Goal: Information Seeking & Learning: Learn about a topic

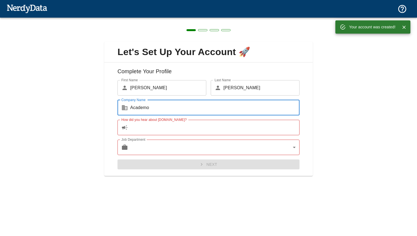
type input "Academo"
click at [174, 135] on div "Job Department ​ ​ Job Department" at bounding box center [206, 145] width 186 height 20
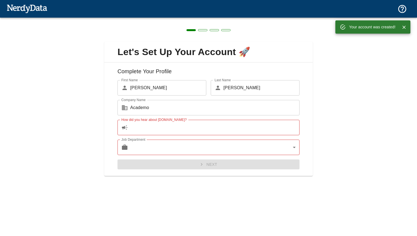
click at [176, 130] on input "How did you hear about [DOMAIN_NAME]?" at bounding box center [214, 127] width 169 height 15
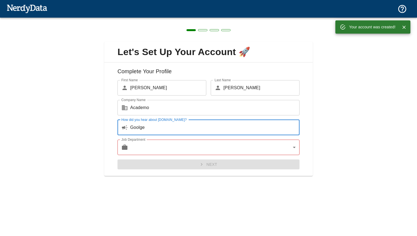
type input "Goolge"
click at [162, 19] on body "Technologies Domains Pricing Products Your account was created! Create a Report…" at bounding box center [208, 9] width 417 height 19
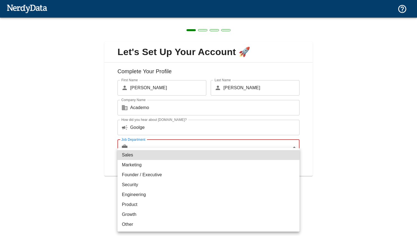
click at [163, 128] on div at bounding box center [208, 118] width 417 height 236
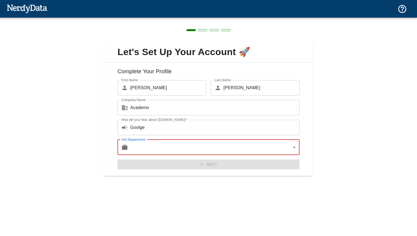
click at [163, 128] on input "Goolge" at bounding box center [214, 127] width 169 height 15
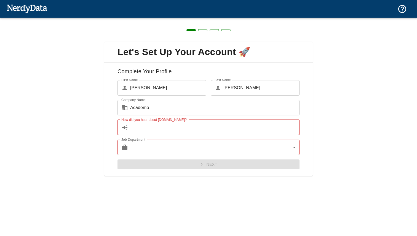
type input "o"
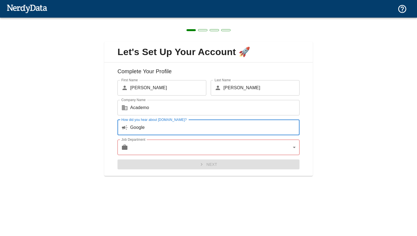
type input "Google"
click at [149, 19] on body "Technologies Domains Pricing Products Create a Report Create a list of websites…" at bounding box center [208, 9] width 417 height 19
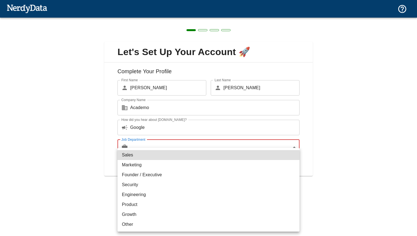
click at [148, 156] on li "Sales" at bounding box center [209, 155] width 182 height 10
type input "sales"
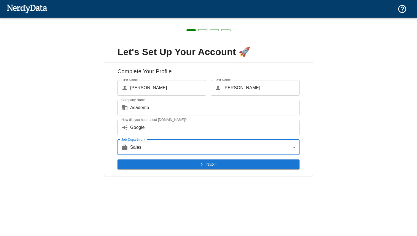
click at [151, 169] on button "Next" at bounding box center [209, 165] width 182 height 10
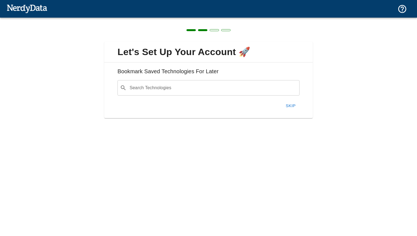
click at [289, 106] on button "Skip" at bounding box center [291, 106] width 18 height 12
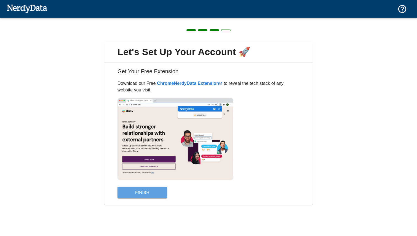
click at [140, 194] on button "Finish" at bounding box center [143, 193] width 50 height 12
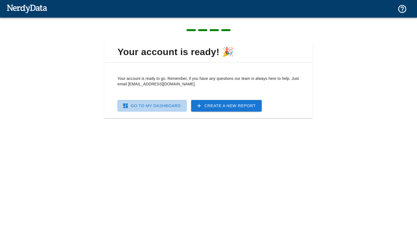
click at [176, 108] on link "Go To My Dashboard" at bounding box center [152, 106] width 69 height 12
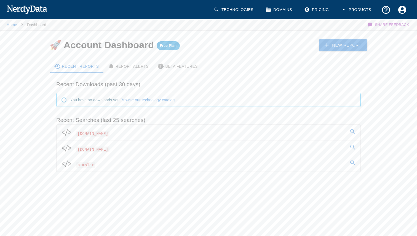
click at [146, 134] on link "[DOMAIN_NAME]" at bounding box center [209, 132] width 304 height 15
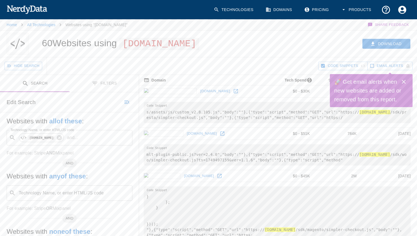
click at [406, 81] on icon "Close" at bounding box center [404, 82] width 7 height 7
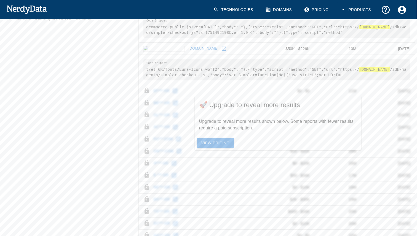
scroll to position [246, 0]
click at [220, 143] on link "View Pricing" at bounding box center [215, 143] width 37 height 10
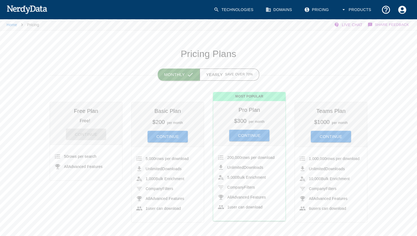
click at [184, 76] on button "Monthly" at bounding box center [179, 75] width 42 height 12
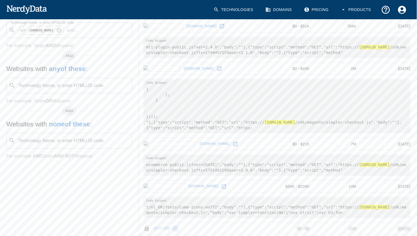
scroll to position [0, 0]
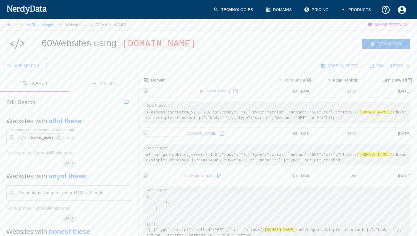
click at [286, 81] on span "Tech Spend" at bounding box center [295, 80] width 37 height 7
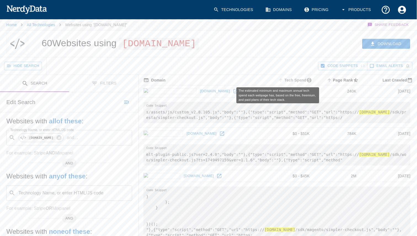
scroll to position [0, 0]
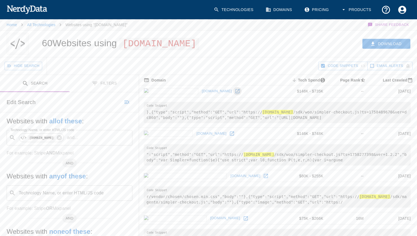
click at [235, 93] on icon at bounding box center [237, 91] width 4 height 4
click at [229, 135] on icon at bounding box center [232, 134] width 6 height 6
click at [264, 176] on icon at bounding box center [266, 176] width 4 height 4
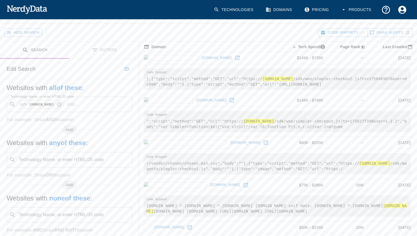
scroll to position [34, 0]
click at [242, 184] on link at bounding box center [246, 185] width 8 height 8
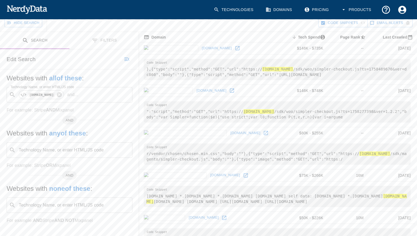
scroll to position [0, 0]
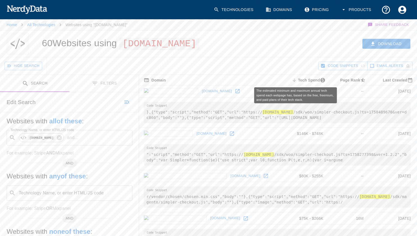
click at [310, 77] on span "Tech Spend sorted descending" at bounding box center [309, 80] width 37 height 7
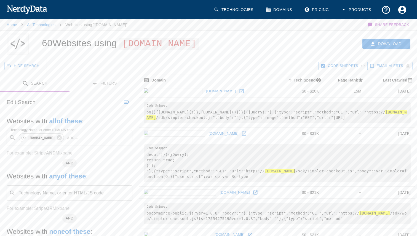
click at [239, 91] on icon at bounding box center [242, 92] width 6 height 6
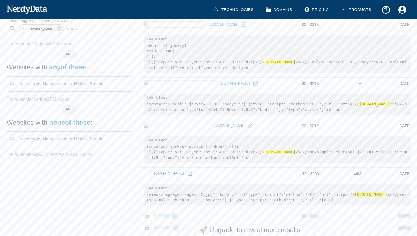
scroll to position [121, 0]
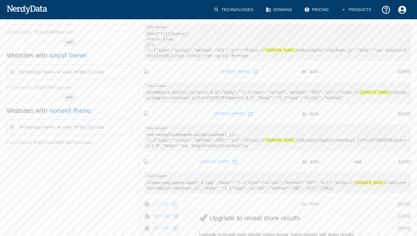
click at [232, 162] on icon at bounding box center [235, 162] width 6 height 6
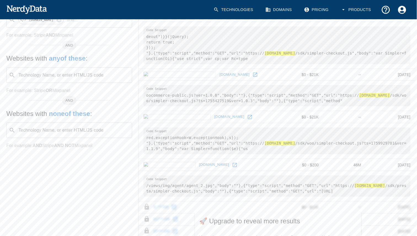
scroll to position [97, 0]
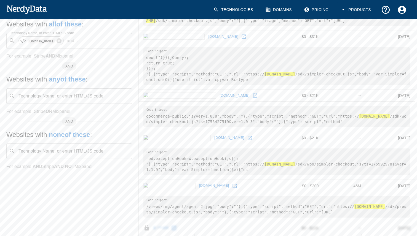
click at [247, 139] on icon at bounding box center [250, 138] width 6 height 6
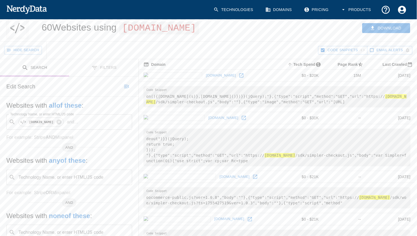
scroll to position [0, 0]
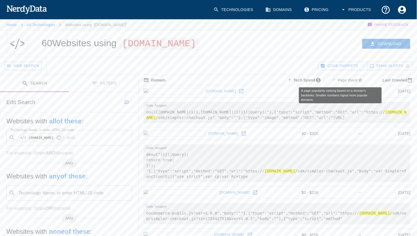
click at [340, 82] on span "Page Rank" at bounding box center [347, 80] width 35 height 7
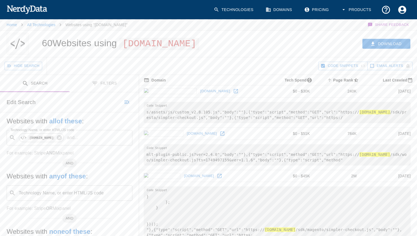
click at [332, 82] on span "Page Rank sorted ascending" at bounding box center [343, 80] width 35 height 7
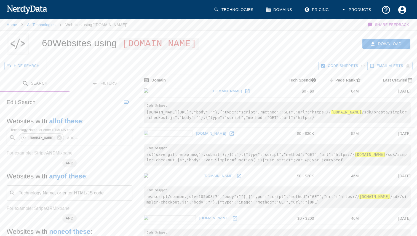
click at [245, 90] on icon at bounding box center [248, 92] width 6 height 6
click at [230, 136] on icon at bounding box center [232, 134] width 4 height 4
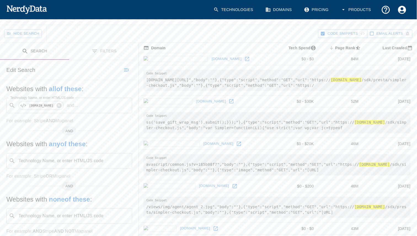
scroll to position [24, 0]
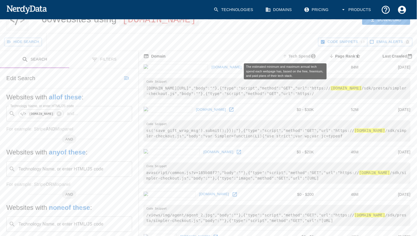
click at [281, 55] on span "Tech Spend" at bounding box center [299, 56] width 37 height 7
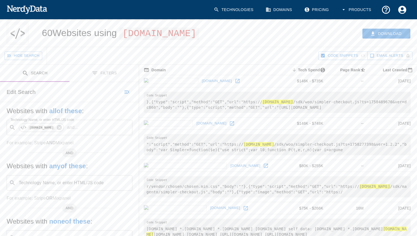
scroll to position [10, 0]
click at [390, 71] on span "Last Crawled" at bounding box center [395, 69] width 39 height 7
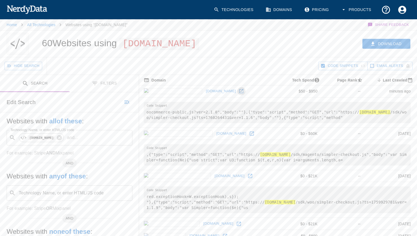
click at [239, 91] on icon at bounding box center [242, 92] width 6 height 6
click at [249, 134] on icon at bounding box center [252, 134] width 6 height 6
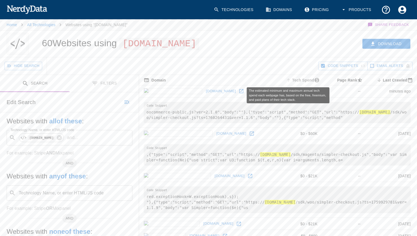
click at [290, 81] on span "Tech Spend" at bounding box center [303, 80] width 37 height 7
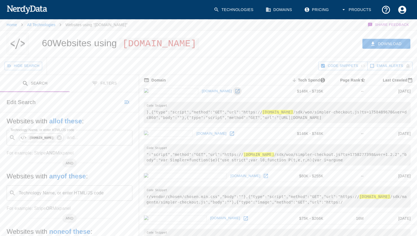
click at [233, 90] on link at bounding box center [237, 91] width 8 height 8
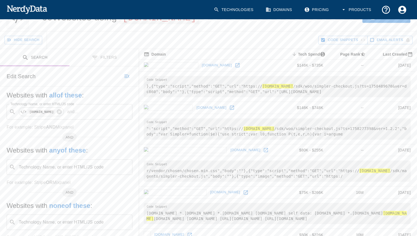
scroll to position [39, 0]
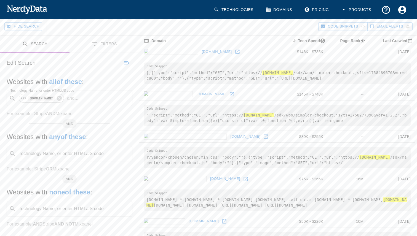
click at [229, 92] on icon at bounding box center [232, 95] width 6 height 6
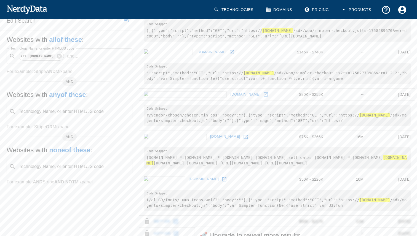
scroll to position [86, 0]
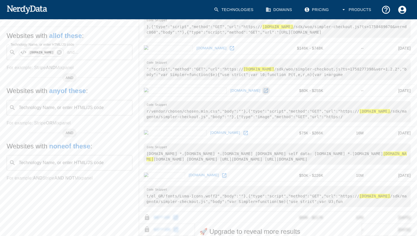
click at [263, 92] on icon at bounding box center [266, 91] width 6 height 6
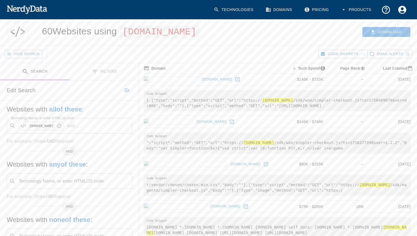
scroll to position [0, 0]
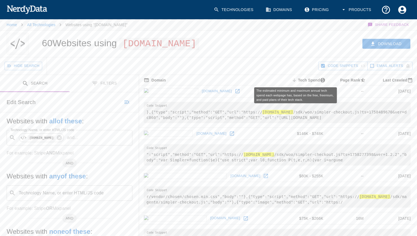
click at [291, 78] on span "Tech Spend sorted descending" at bounding box center [309, 80] width 37 height 7
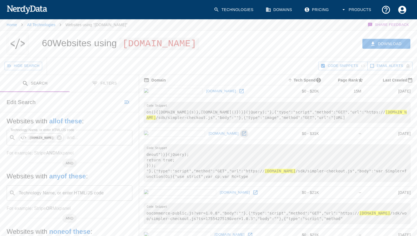
click at [241, 136] on icon at bounding box center [244, 134] width 6 height 6
click at [251, 195] on link at bounding box center [255, 193] width 8 height 8
click at [202, 84] on th "Domain" at bounding box center [208, 80] width 139 height 10
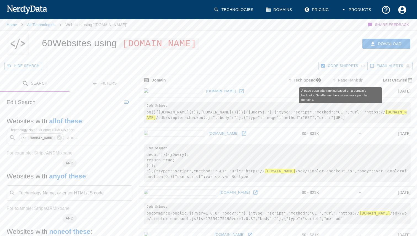
click at [335, 79] on span "Page Rank" at bounding box center [348, 80] width 35 height 7
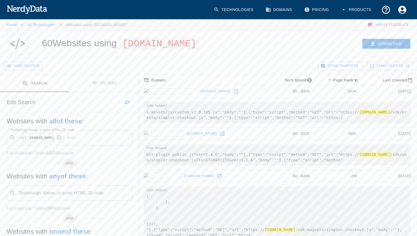
click at [233, 94] on icon at bounding box center [236, 92] width 6 height 6
click at [220, 132] on icon at bounding box center [223, 134] width 6 height 6
click at [183, 176] on link "[DOMAIN_NAME]" at bounding box center [199, 176] width 33 height 9
click at [215, 173] on link at bounding box center [219, 176] width 8 height 8
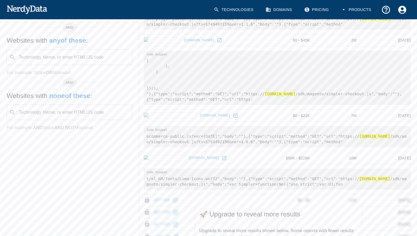
scroll to position [137, 0]
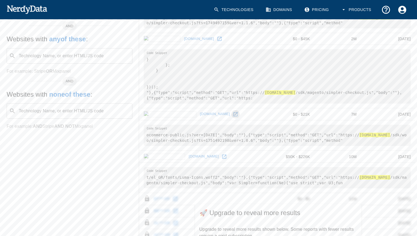
click at [233, 115] on icon at bounding box center [236, 115] width 6 height 6
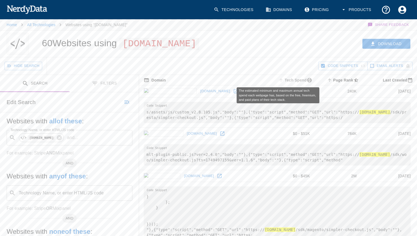
click at [278, 78] on span "Tech Spend" at bounding box center [296, 80] width 37 height 7
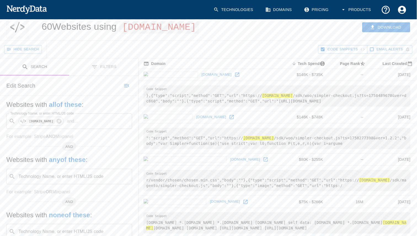
scroll to position [23, 0]
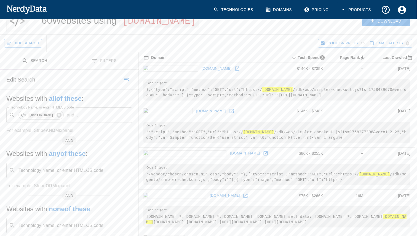
click at [231, 40] on div "Hide Search" at bounding box center [161, 43] width 314 height 17
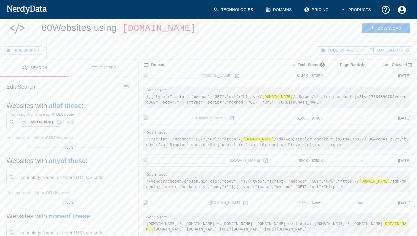
scroll to position [0, 0]
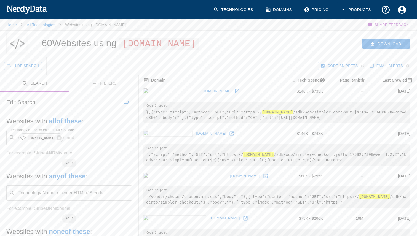
click at [318, 14] on link "Pricing" at bounding box center [317, 10] width 32 height 16
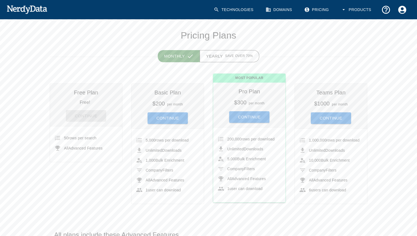
scroll to position [19, 0]
click at [250, 119] on button "Continue" at bounding box center [249, 117] width 40 height 12
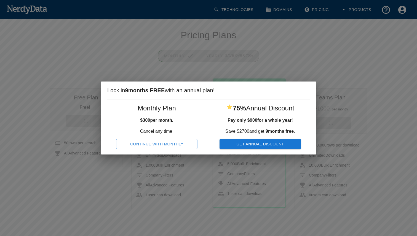
click at [177, 142] on button "Continue With Monthly" at bounding box center [156, 144] width 81 height 10
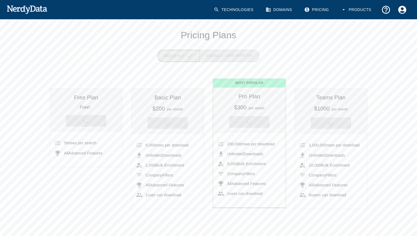
scroll to position [0, 0]
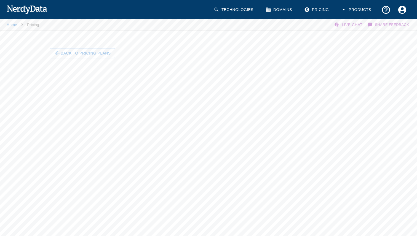
scroll to position [14, 0]
click at [65, 39] on button "Back To Pricing Plans" at bounding box center [82, 39] width 65 height 10
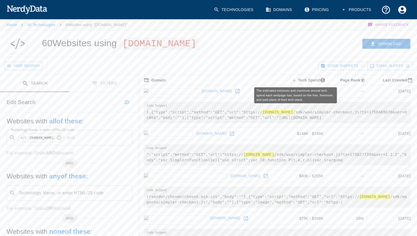
click at [303, 82] on span "Tech Spend sorted descending" at bounding box center [309, 80] width 37 height 7
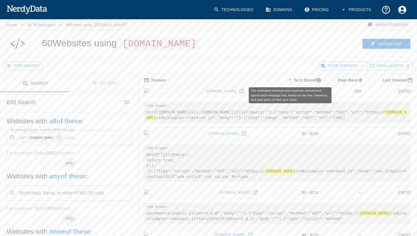
click at [287, 83] on span "Tech Spend sorted ascending" at bounding box center [305, 80] width 37 height 7
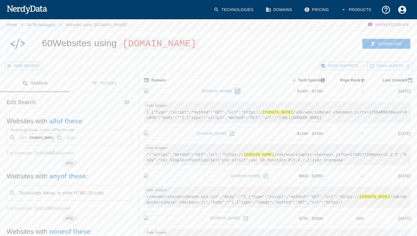
click at [235, 90] on icon at bounding box center [238, 92] width 6 height 6
click at [229, 134] on icon at bounding box center [232, 134] width 6 height 6
click at [62, 135] on icon at bounding box center [59, 138] width 6 height 6
click at [63, 144] on div "​ Technology Name, or enter HTML/JS code" at bounding box center [70, 137] width 126 height 15
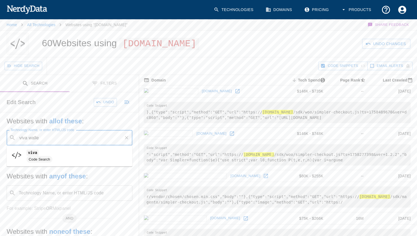
type input "viva wallet"
click at [12, 11] on img at bounding box center [27, 9] width 41 height 11
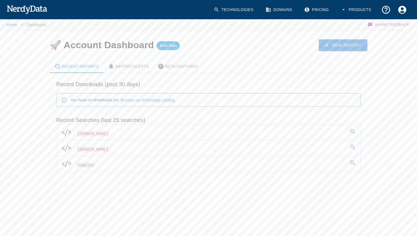
click at [105, 102] on div "You have no downloads yet. Browse our technology catalog ." at bounding box center [122, 100] width 105 height 10
click at [14, 6] on img at bounding box center [27, 9] width 41 height 11
click at [221, 15] on link "Technologies" at bounding box center [233, 10] width 47 height 16
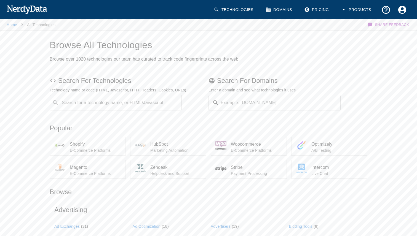
click at [105, 107] on input "Search for a technology name, or HTML/Javascript" at bounding box center [120, 103] width 118 height 10
click at [84, 121] on div "Code Search" at bounding box center [83, 124] width 26 height 7
type input "Viva Wallet"
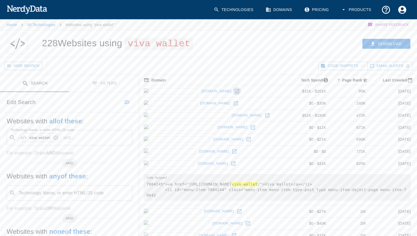
click at [234, 91] on icon at bounding box center [237, 92] width 6 height 6
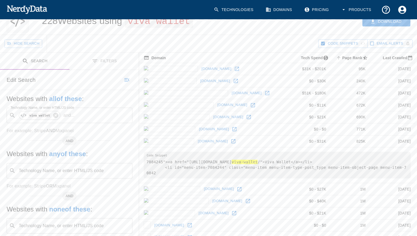
scroll to position [25, 0]
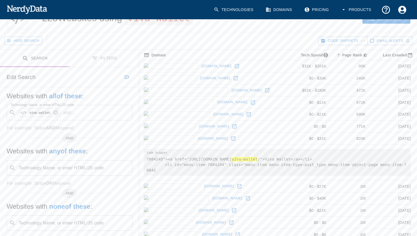
click at [231, 138] on icon at bounding box center [233, 139] width 4 height 4
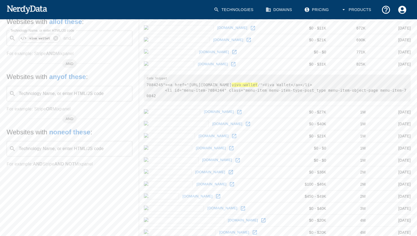
scroll to position [124, 0]
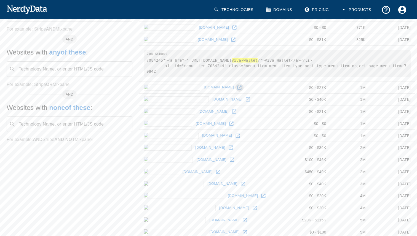
click at [237, 88] on icon at bounding box center [240, 88] width 6 height 6
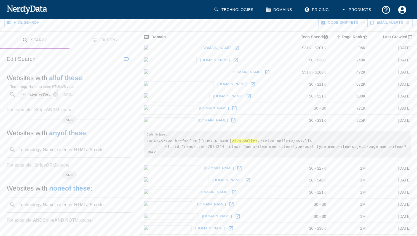
scroll to position [0, 0]
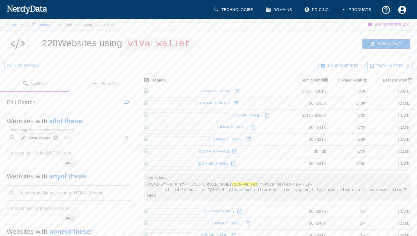
click at [56, 135] on icon at bounding box center [55, 137] width 5 height 5
click at [56, 135] on div "Technology Name, or enter HTML/JS code ​ Technology Name, or enter HTML/JS code" at bounding box center [70, 137] width 126 height 15
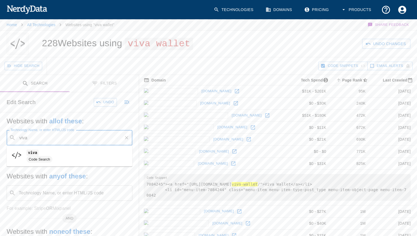
type input "viva"
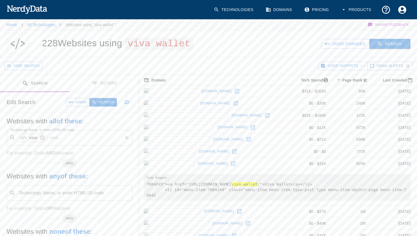
click at [386, 39] on button "Search" at bounding box center [389, 44] width 41 height 10
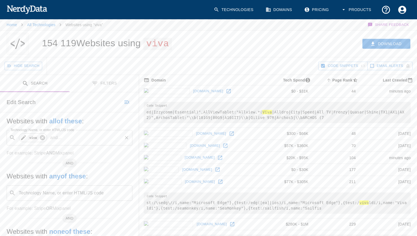
click at [41, 139] on icon at bounding box center [42, 137] width 5 height 5
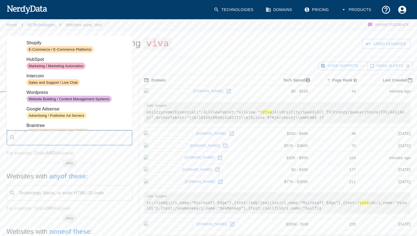
click at [41, 138] on input "Technology Name, or enter HTML/JS code" at bounding box center [74, 138] width 112 height 10
type input "v"
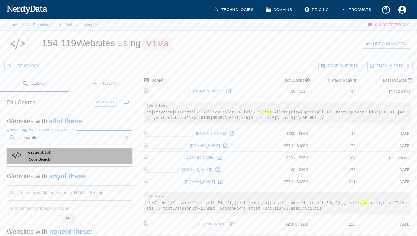
click at [59, 158] on span "Code Search" at bounding box center [77, 159] width 102 height 7
type input "vivawallet"
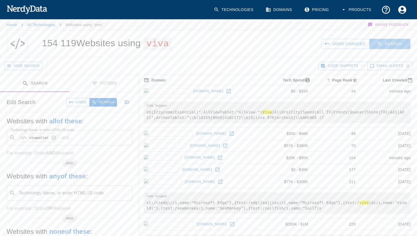
click at [396, 46] on button "Search" at bounding box center [389, 44] width 41 height 10
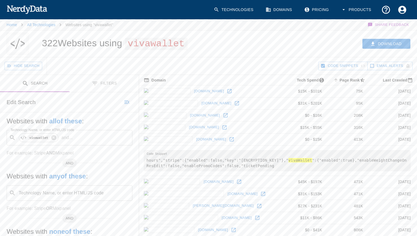
click at [229, 140] on icon at bounding box center [232, 140] width 6 height 6
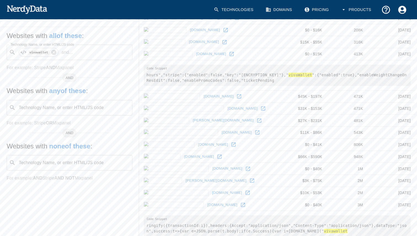
scroll to position [85, 0]
click at [223, 31] on icon at bounding box center [226, 31] width 6 height 6
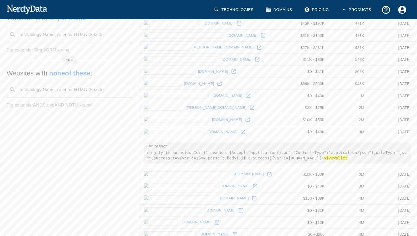
scroll to position [159, 0]
click at [249, 108] on icon at bounding box center [252, 107] width 6 height 6
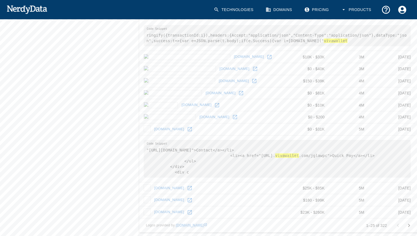
scroll to position [277, 0]
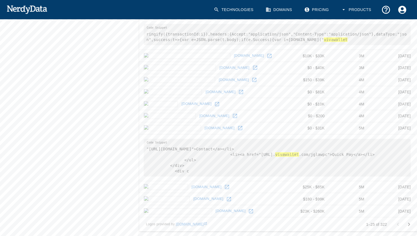
click at [232, 116] on icon at bounding box center [235, 116] width 6 height 6
click at [233, 116] on icon at bounding box center [235, 116] width 4 height 4
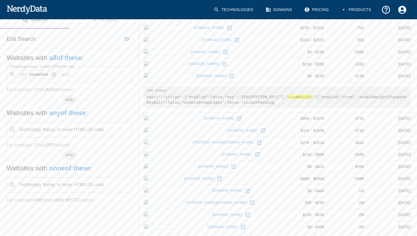
scroll to position [0, 0]
